Goal: Task Accomplishment & Management: Manage account settings

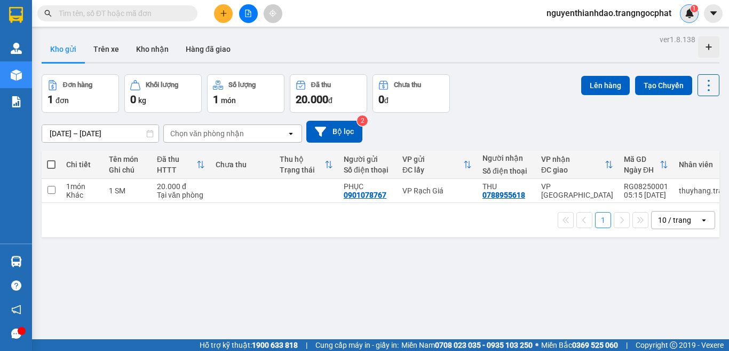
click at [687, 14] on img at bounding box center [690, 14] width 10 height 10
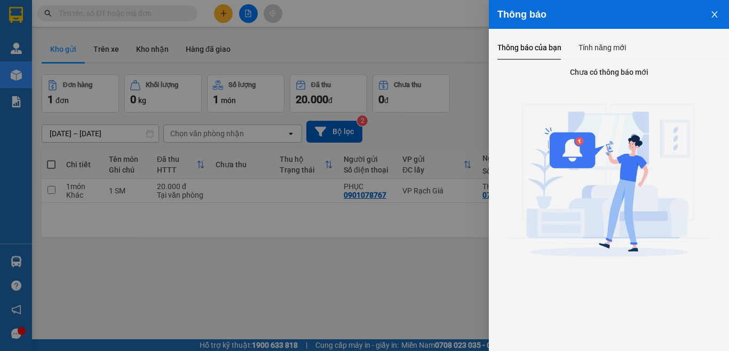
click at [717, 14] on icon "close" at bounding box center [714, 14] width 9 height 9
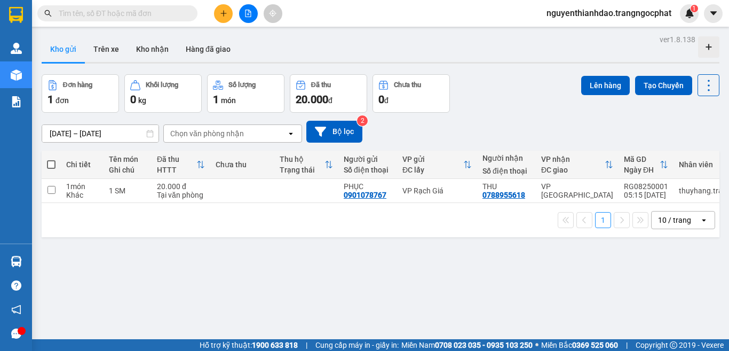
click at [717, 14] on icon "caret-down" at bounding box center [714, 14] width 10 height 10
click at [441, 145] on div "[DATE] – [DATE] Press the down arrow key to interact with the calendar and sele…" at bounding box center [381, 132] width 678 height 38
drag, startPoint x: 719, startPoint y: 0, endPoint x: 517, endPoint y: 94, distance: 223.2
click at [517, 94] on div "Đơn hàng 1 đơn Khối lượng 0 kg Số lượng 1 món Đã thu 20.000 đ Chưa thu 0 đ Lên …" at bounding box center [381, 93] width 678 height 38
click at [692, 12] on sup "1" at bounding box center [694, 8] width 7 height 7
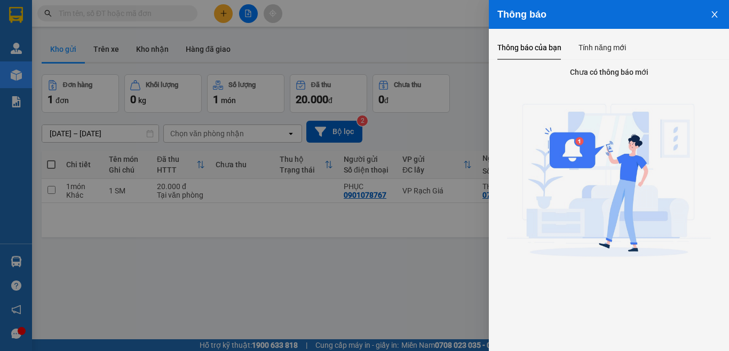
click at [716, 19] on button "Close" at bounding box center [714, 13] width 29 height 27
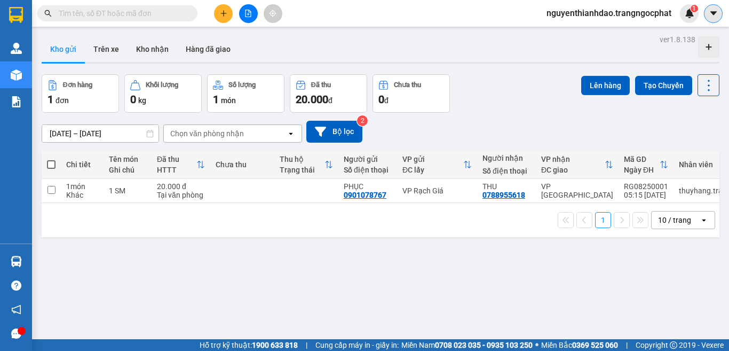
click at [713, 16] on icon "caret-down" at bounding box center [714, 14] width 10 height 10
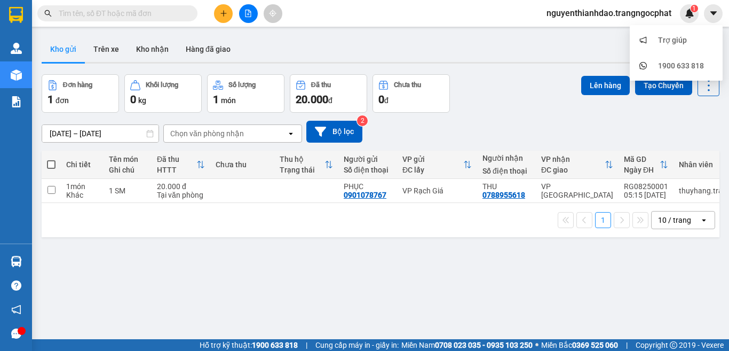
click at [514, 86] on div "Đơn hàng 1 đơn Khối lượng 0 kg Số lượng 1 món Đã thu 20.000 đ Chưa thu 0 đ Lên …" at bounding box center [381, 93] width 678 height 38
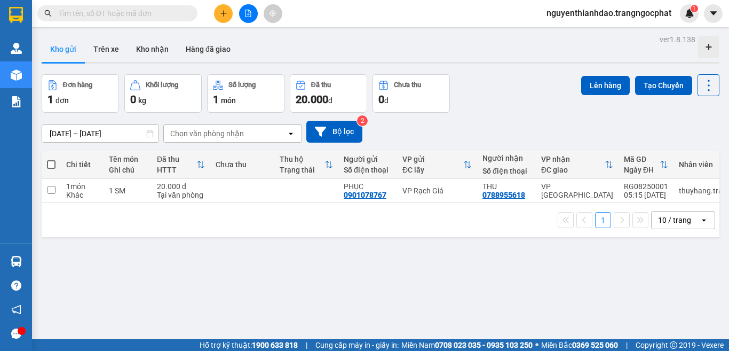
click at [646, 25] on div "Kết quả tìm kiếm ( 0 ) Bộ lọc No Data nguyenthianhdao.trangngocphat 1" at bounding box center [364, 13] width 729 height 27
click at [620, 13] on span "nguyenthianhdao.trangngocphat" at bounding box center [609, 12] width 142 height 13
click at [566, 30] on span "Đăng xuất" at bounding box center [613, 33] width 122 height 12
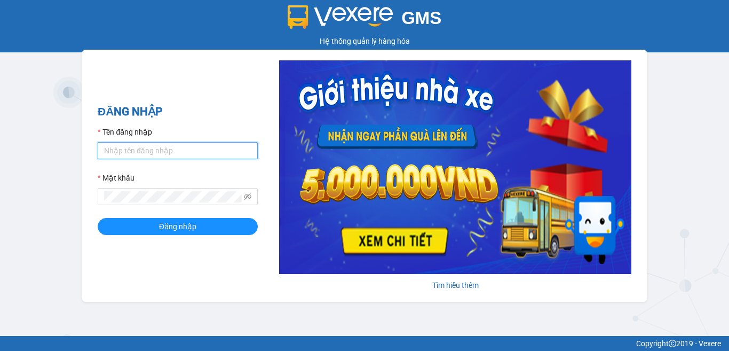
click at [188, 150] on input "Tên đăng nhập" at bounding box center [178, 150] width 160 height 17
type input "tutrinh.trangngocphat"
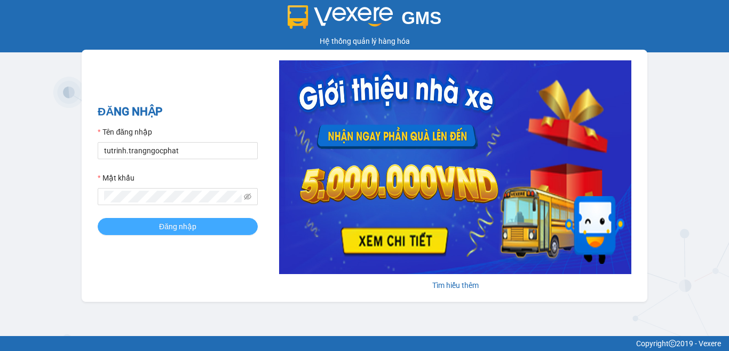
click at [161, 225] on span "Đăng nhập" at bounding box center [177, 226] width 37 height 12
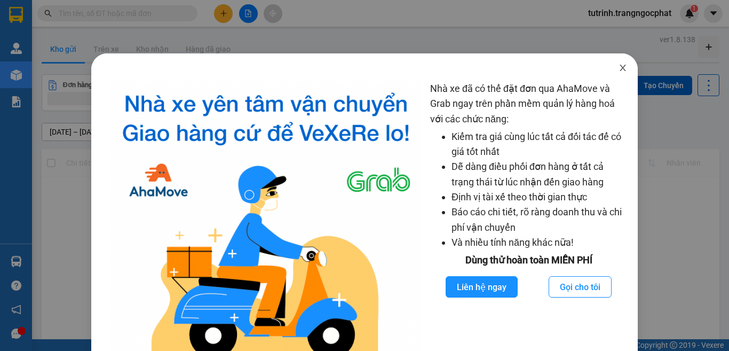
click at [618, 68] on icon "close" at bounding box center [622, 68] width 9 height 9
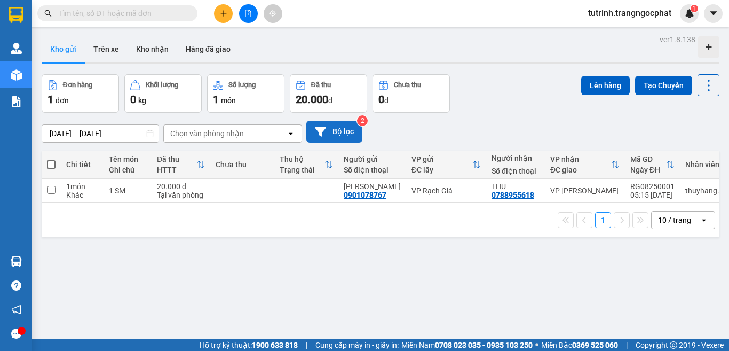
click at [334, 134] on button "Bộ lọc" at bounding box center [334, 132] width 56 height 22
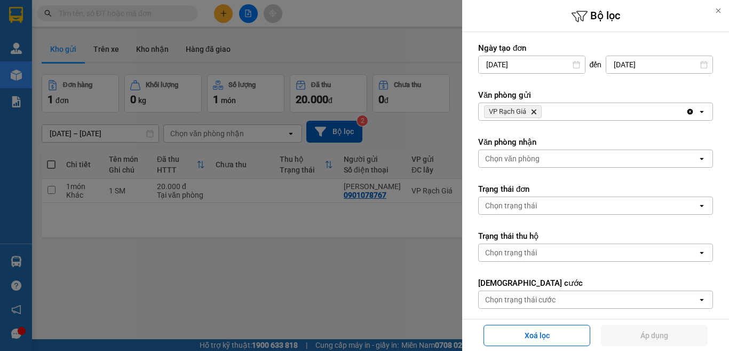
click at [410, 50] on div at bounding box center [364, 175] width 729 height 351
